Goal: Navigation & Orientation: Find specific page/section

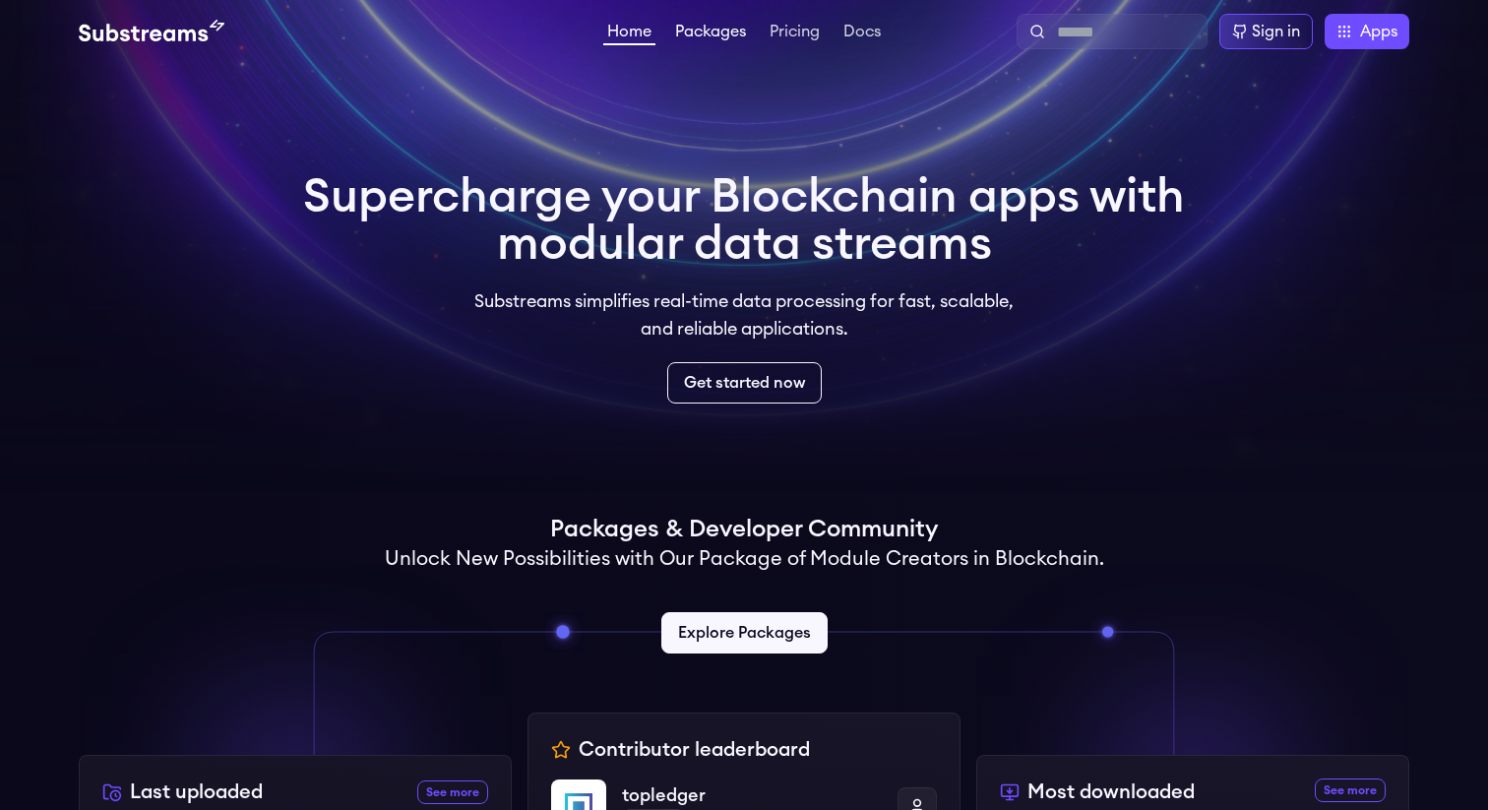
click at [691, 27] on link "Packages" at bounding box center [710, 34] width 79 height 20
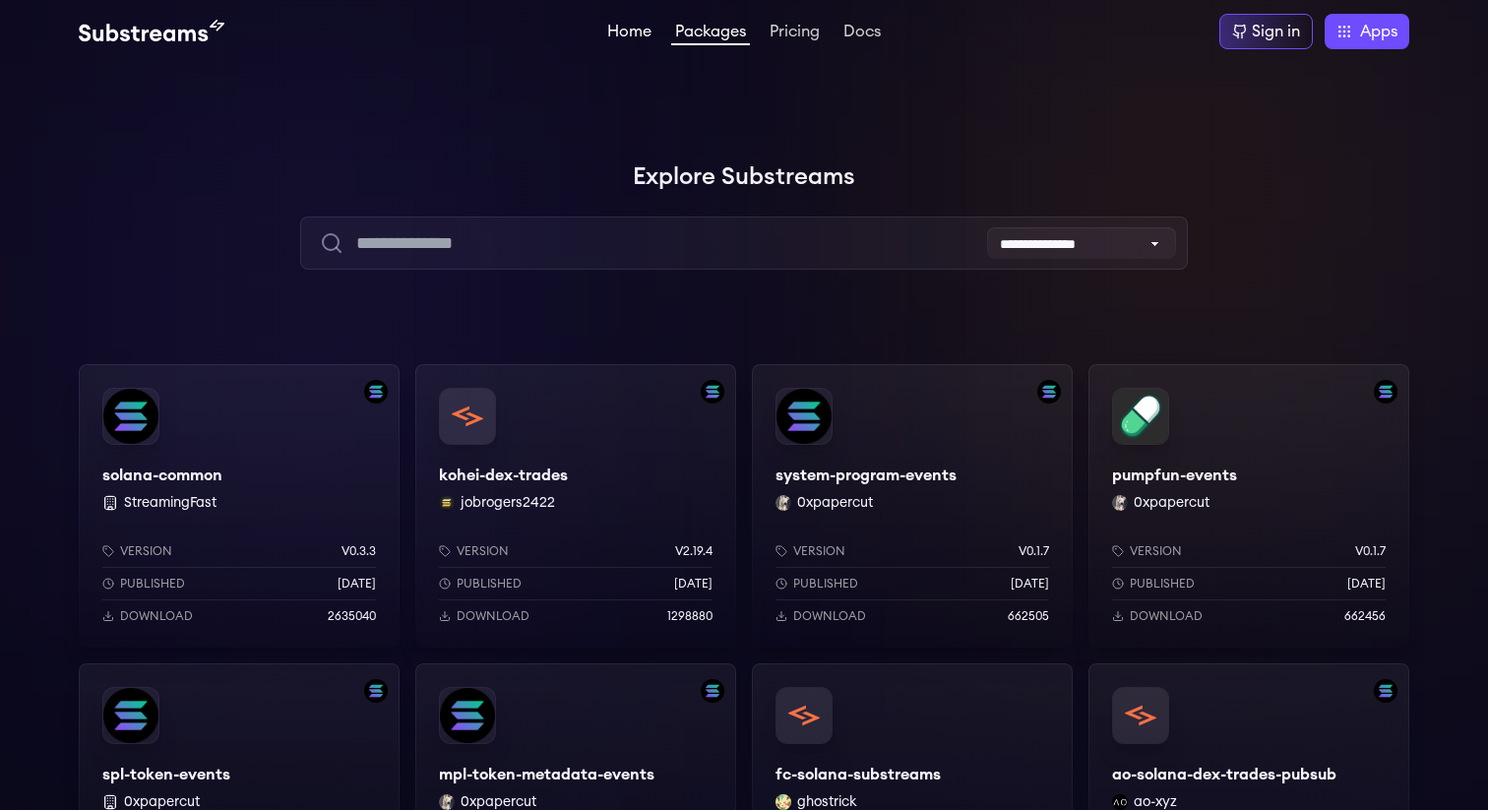
click at [646, 32] on link "Home" at bounding box center [629, 34] width 52 height 20
